Goal: Task Accomplishment & Management: Manage account settings

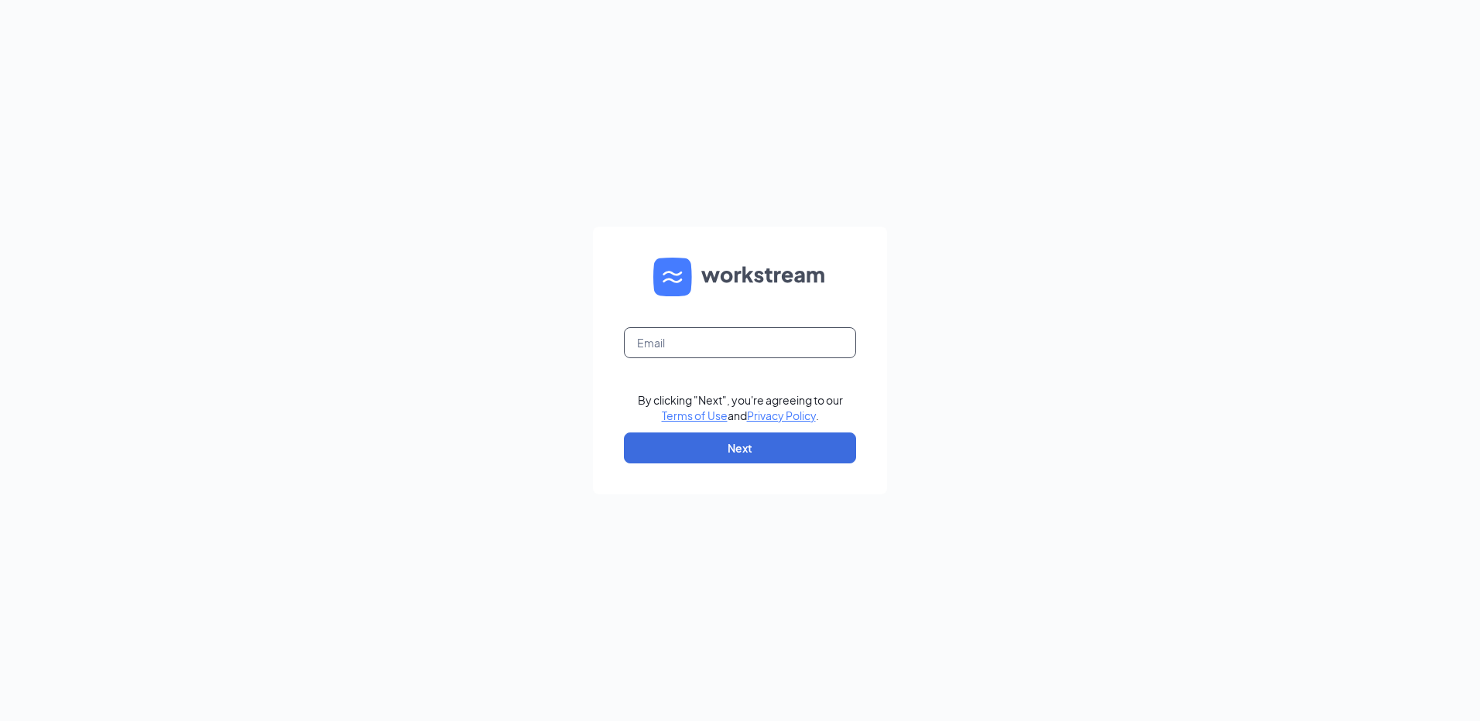
click at [725, 346] on input "text" at bounding box center [740, 342] width 232 height 31
type input "dpastoor@russrestaurants.com"
click at [807, 448] on button "Next" at bounding box center [740, 448] width 232 height 31
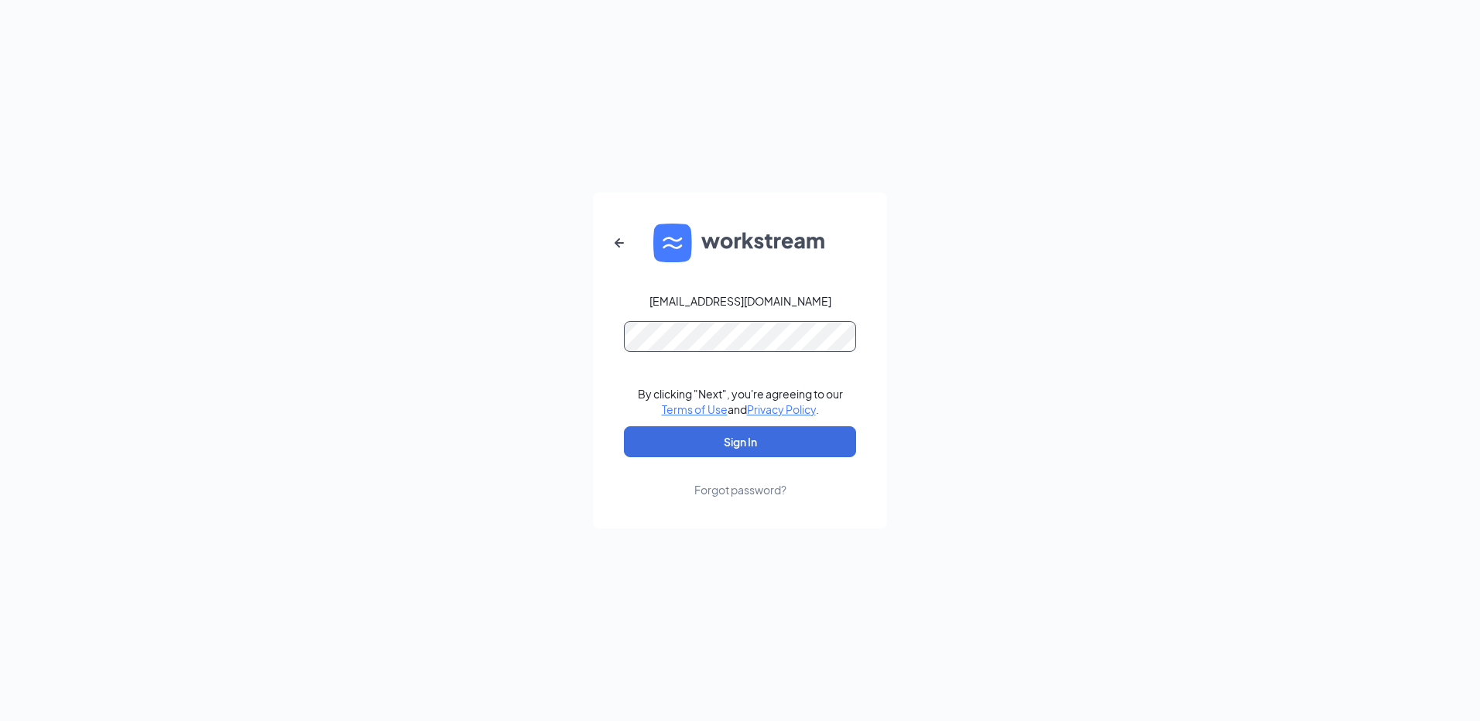
click at [624, 426] on button "Sign In" at bounding box center [740, 441] width 232 height 31
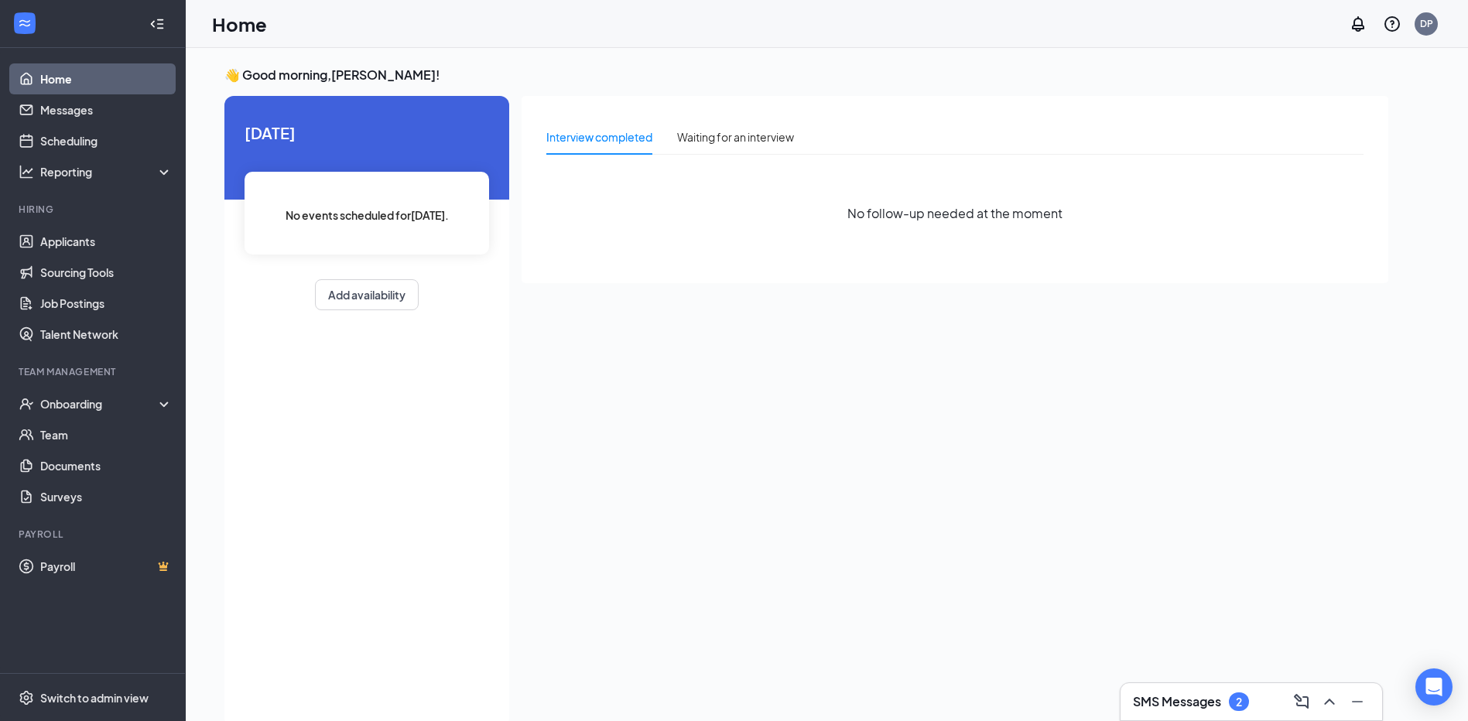
click at [1176, 709] on h3 "SMS Messages" at bounding box center [1177, 701] width 88 height 17
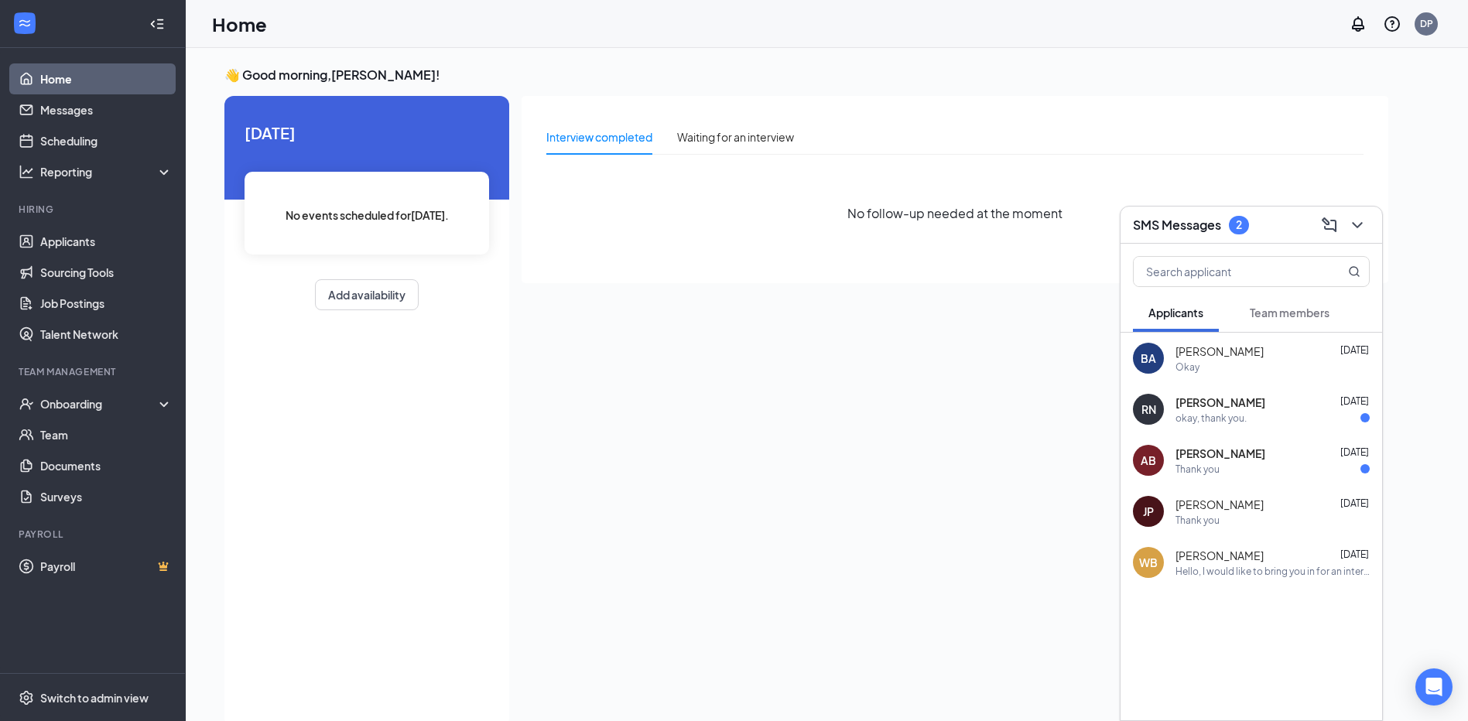
click at [1211, 423] on div "okay, thank you." at bounding box center [1211, 418] width 71 height 13
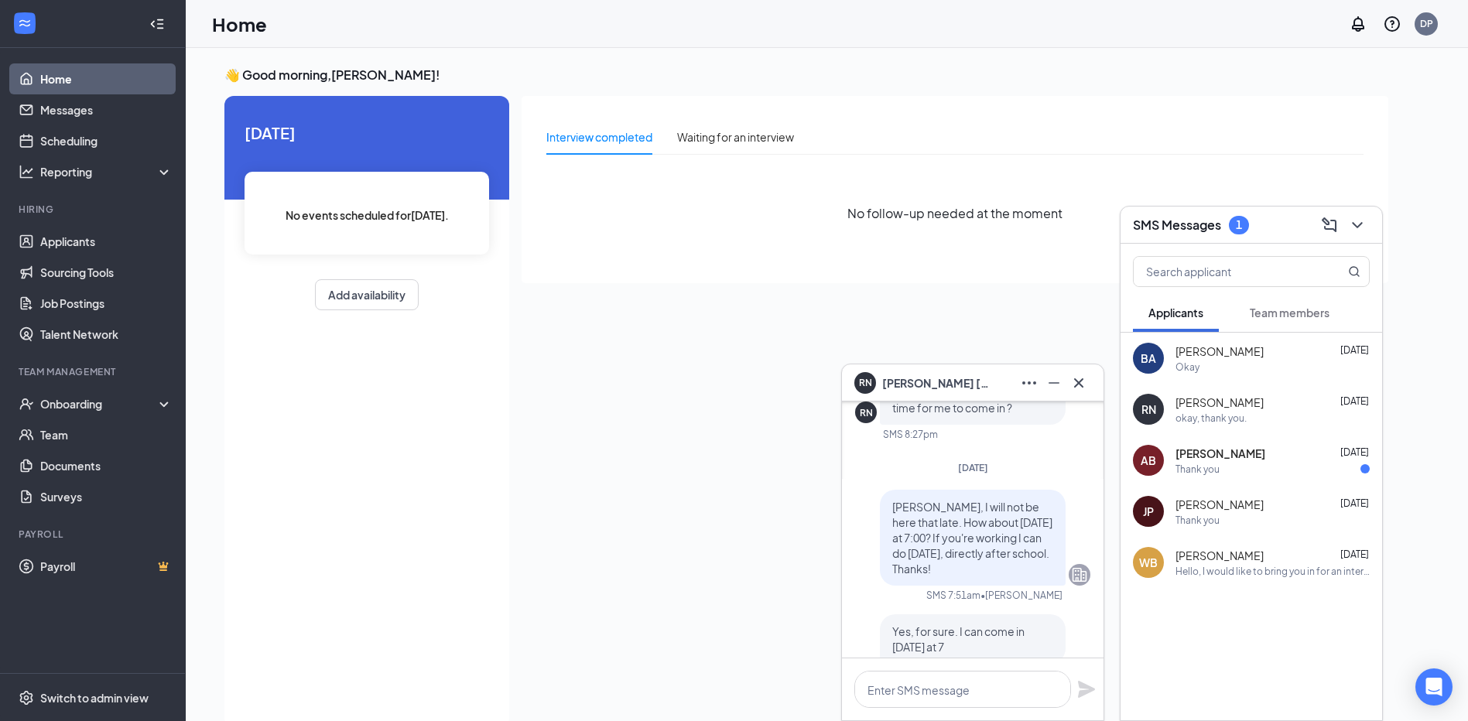
scroll to position [-155, 0]
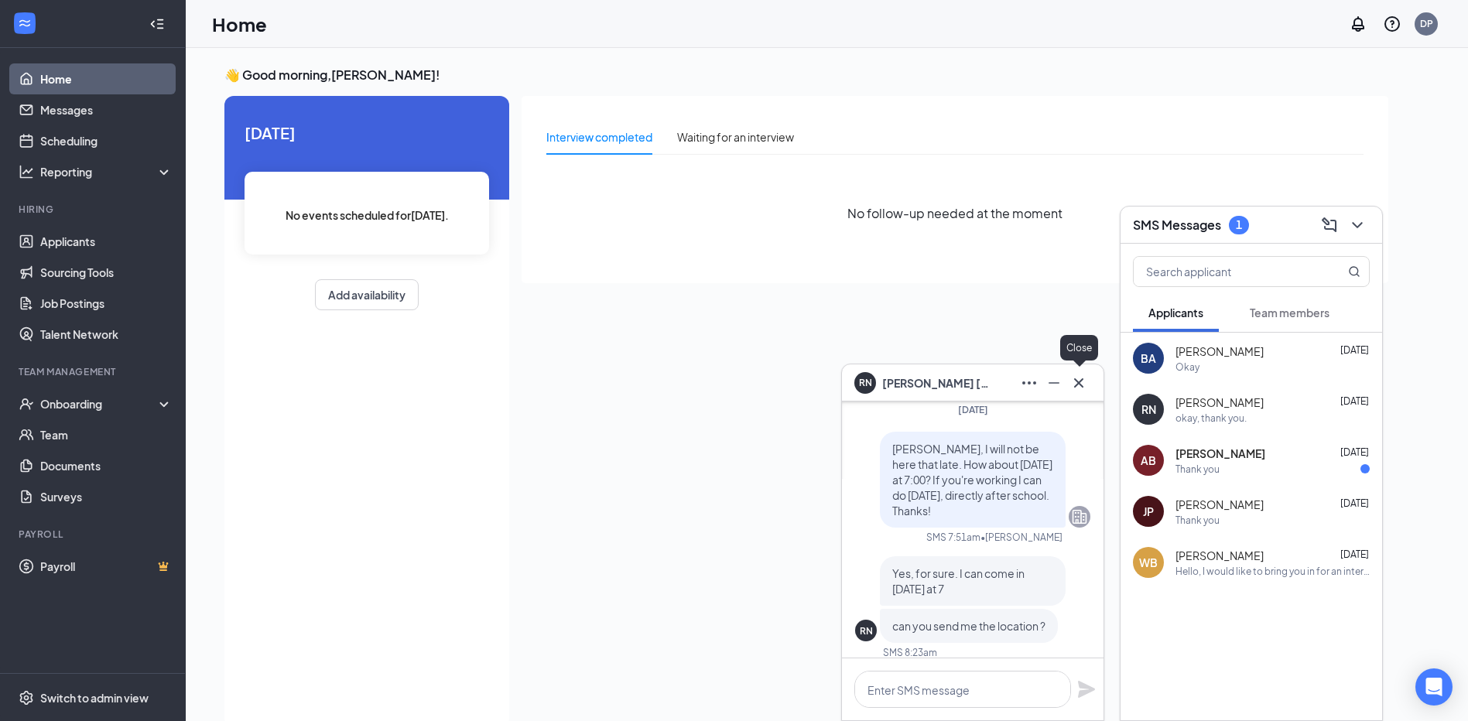
click at [1091, 393] on div at bounding box center [1079, 383] width 25 height 25
click at [45, 236] on link "Applicants" at bounding box center [106, 241] width 132 height 31
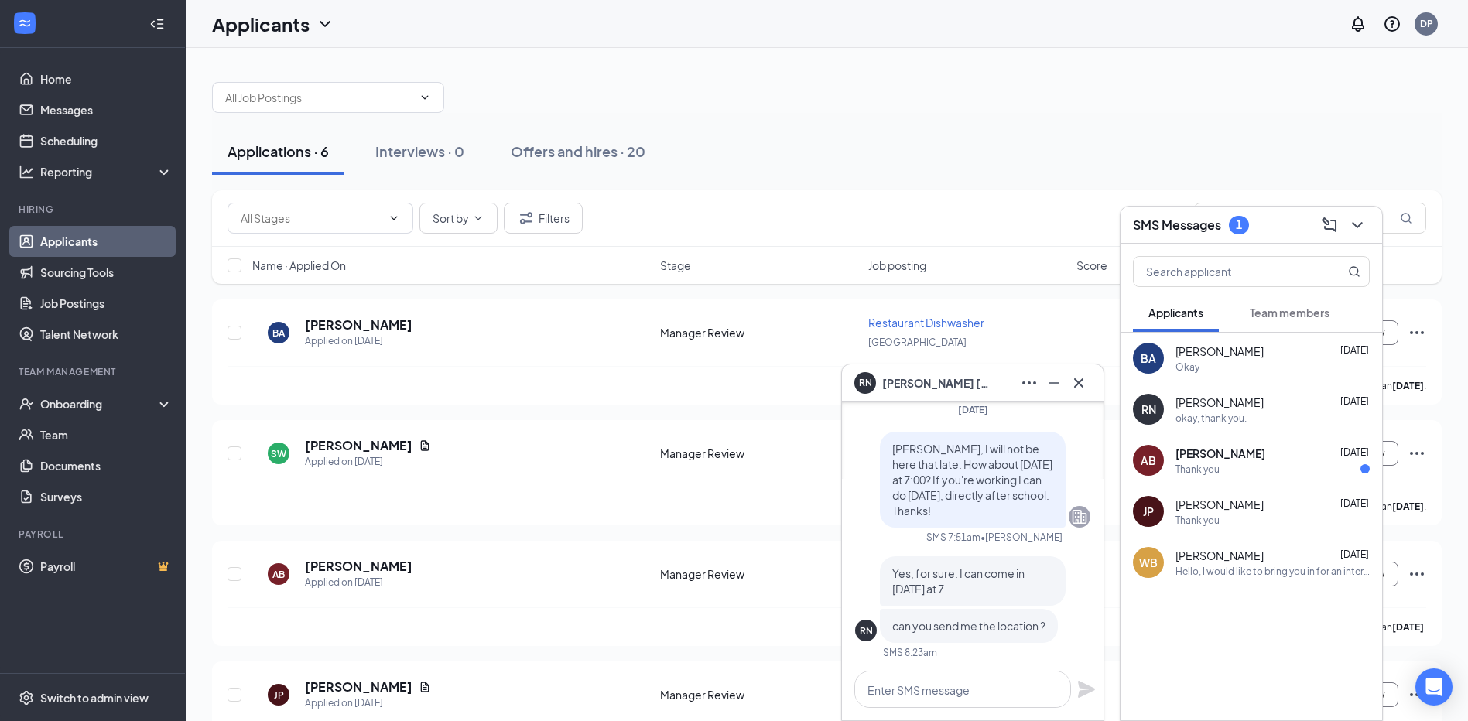
click at [1241, 478] on div "AB [PERSON_NAME] [DATE] Thank you" at bounding box center [1252, 460] width 262 height 51
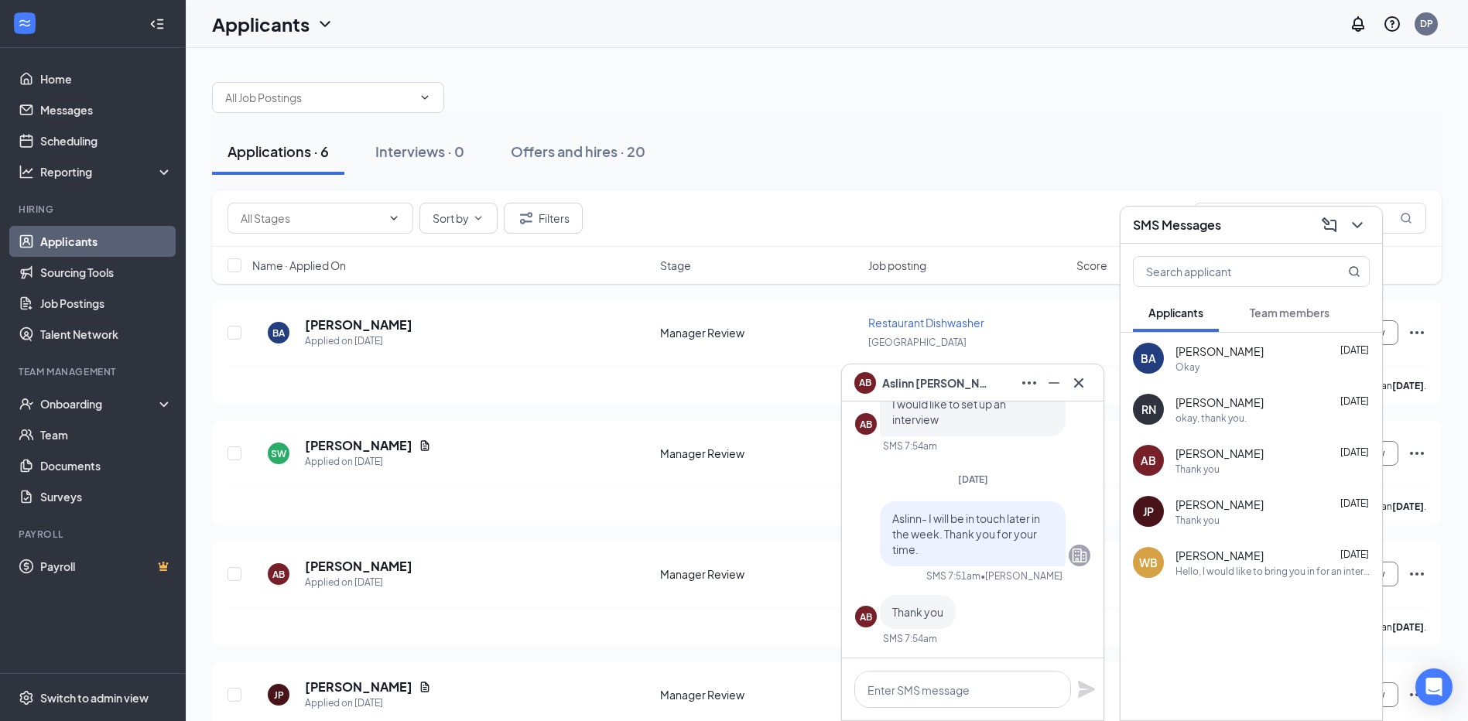
click at [1237, 415] on div "okay, thank you." at bounding box center [1211, 418] width 71 height 13
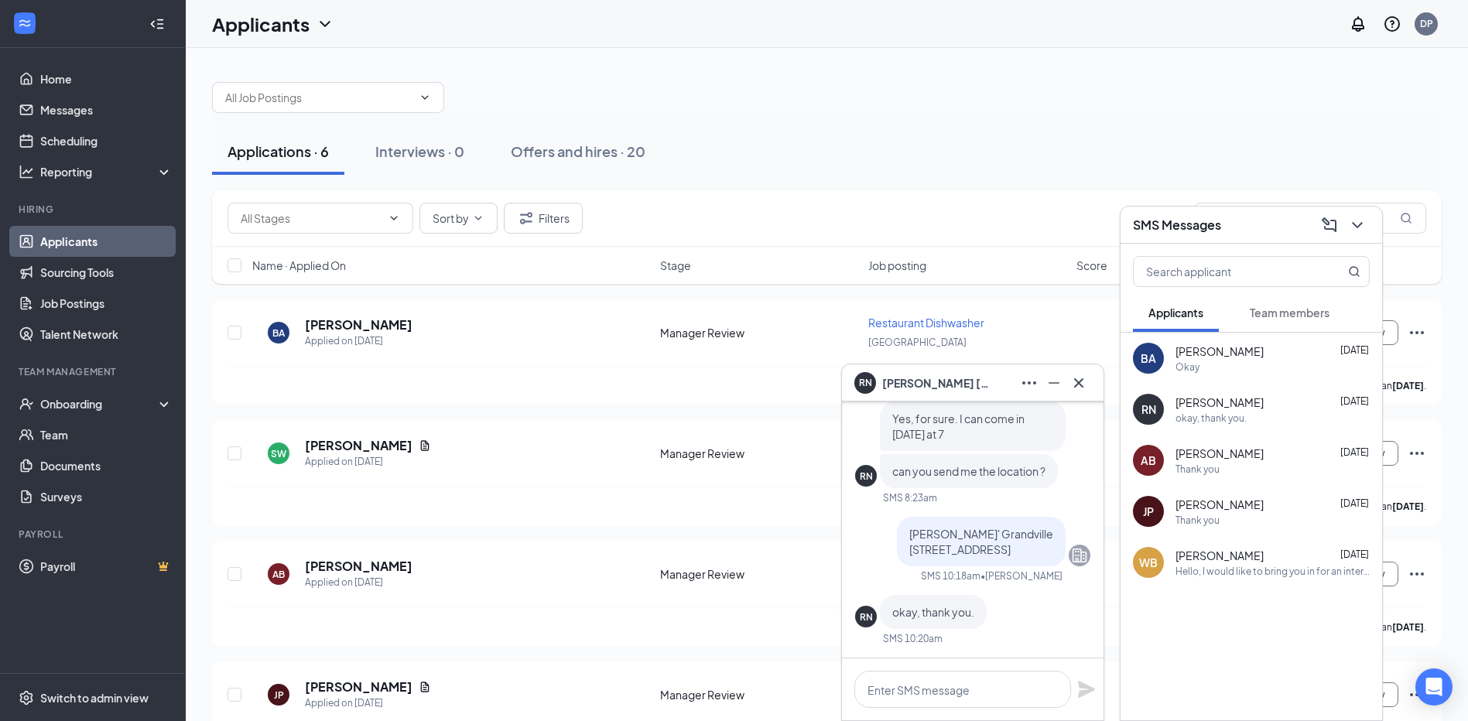
click at [929, 384] on span "[PERSON_NAME]" at bounding box center [936, 383] width 108 height 17
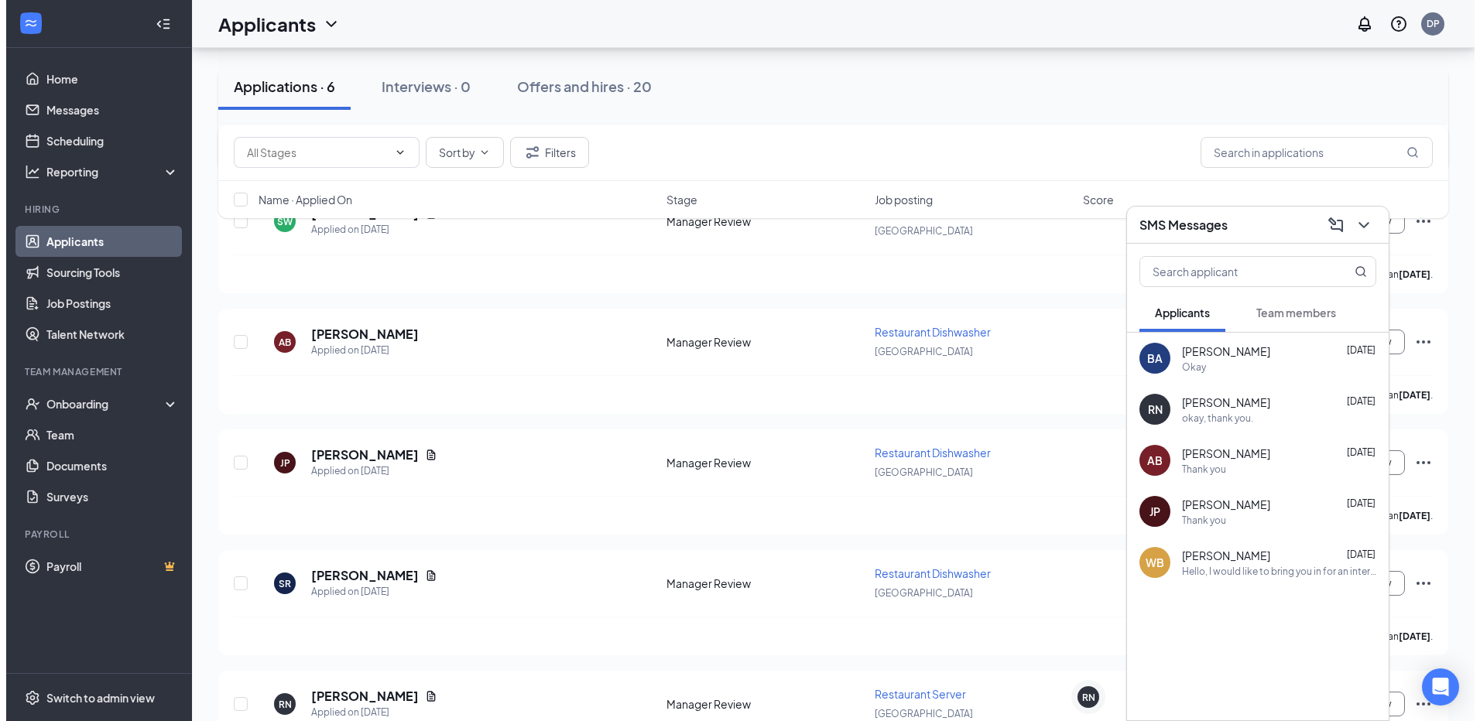
scroll to position [306, 0]
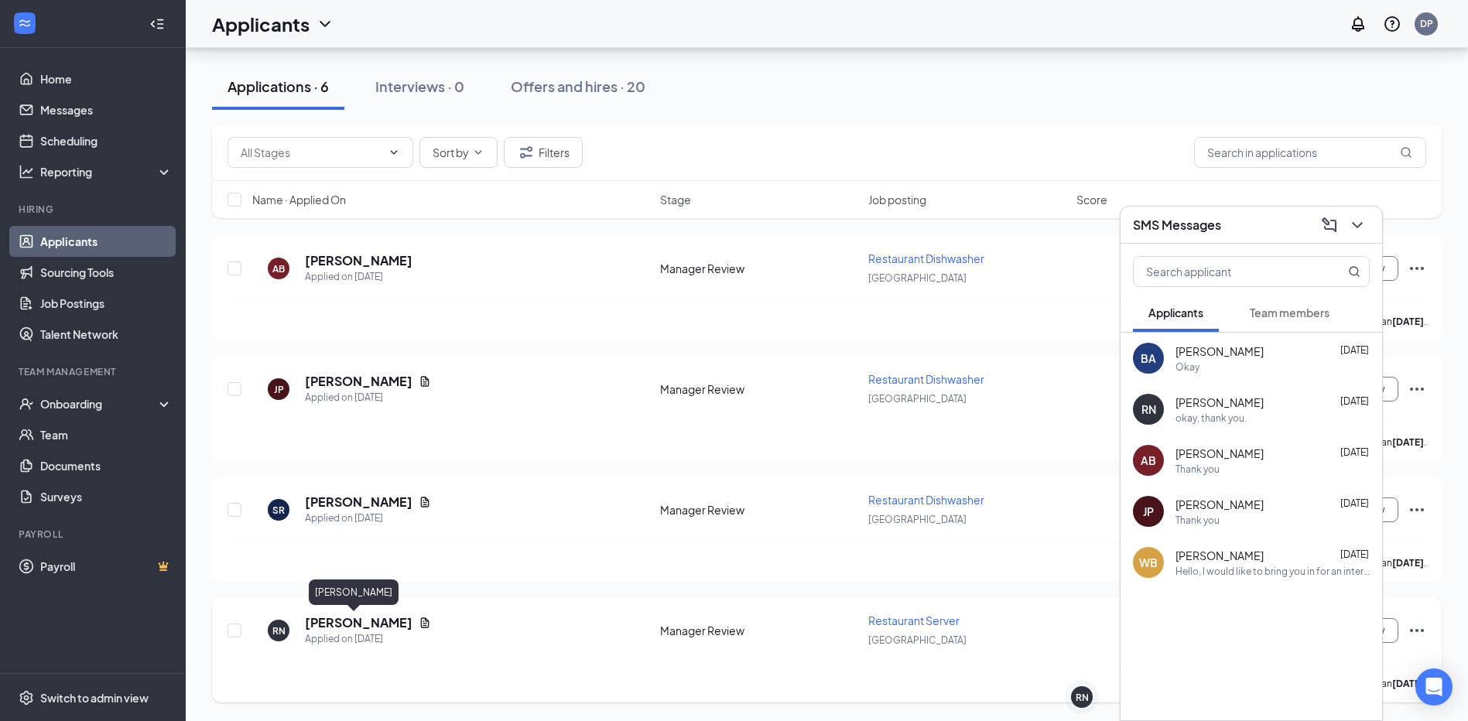
click at [337, 620] on h5 "[PERSON_NAME]" at bounding box center [359, 623] width 108 height 17
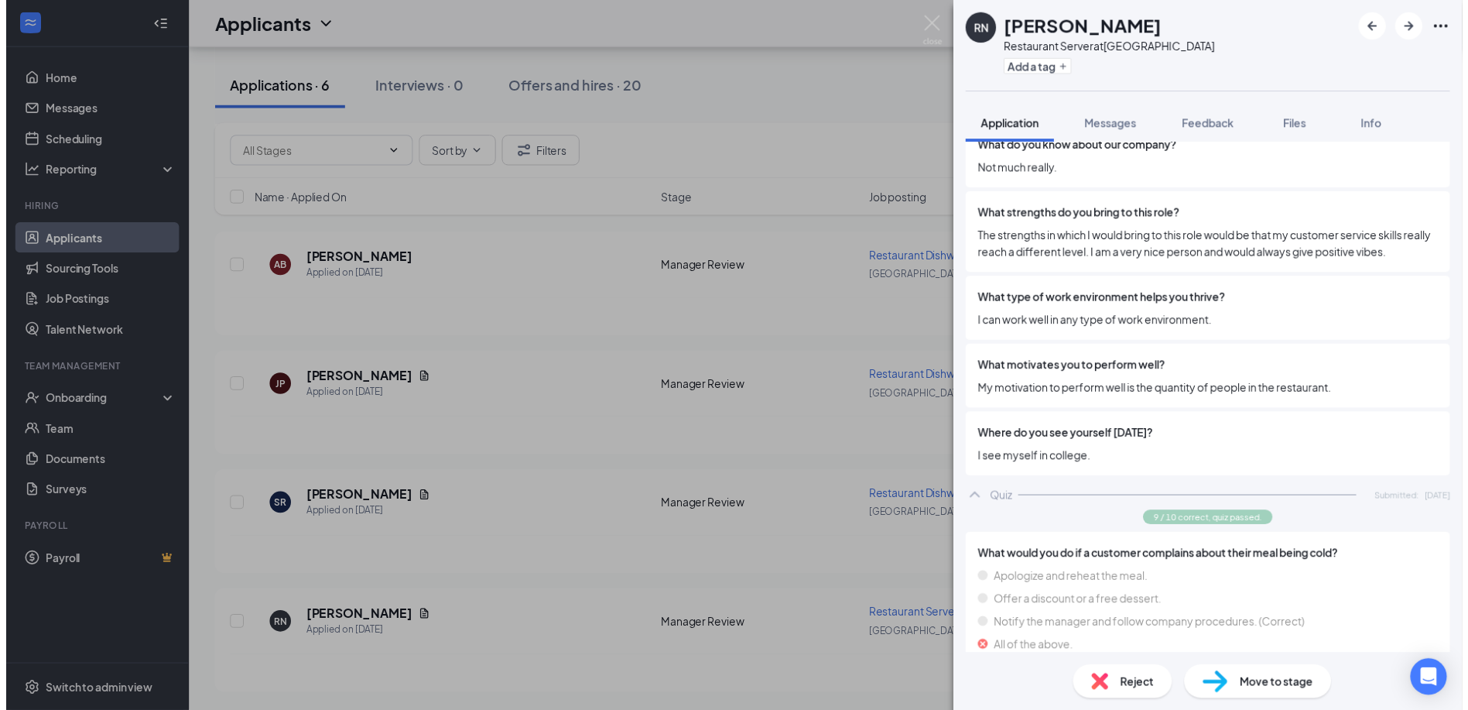
scroll to position [2786, 0]
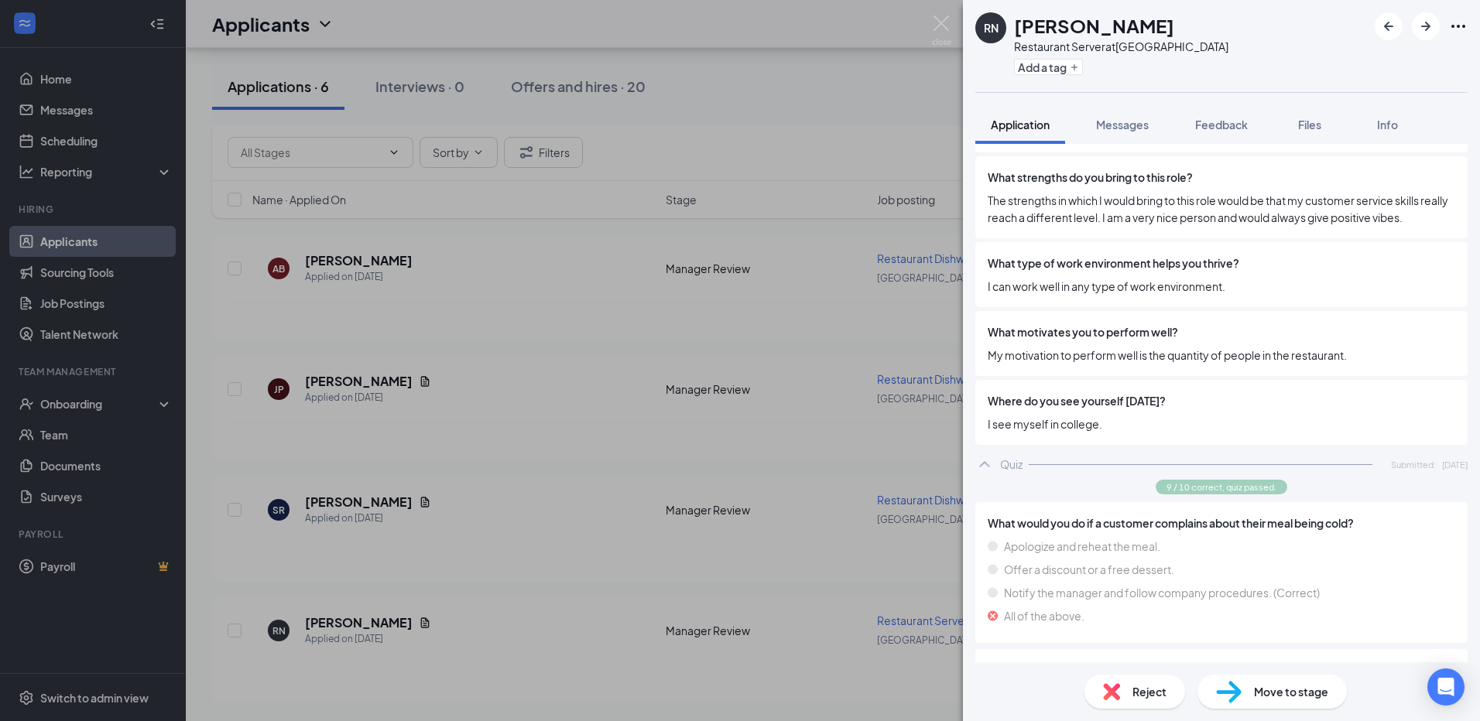
click at [6, 283] on div "RN [PERSON_NAME] Restaurant Server at [GEOGRAPHIC_DATA] Add a tag Application M…" at bounding box center [740, 360] width 1480 height 721
